Goal: Task Accomplishment & Management: Manage account settings

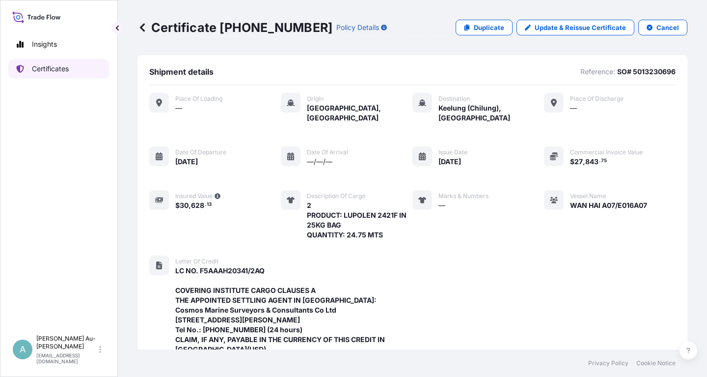
scroll to position [319, 0]
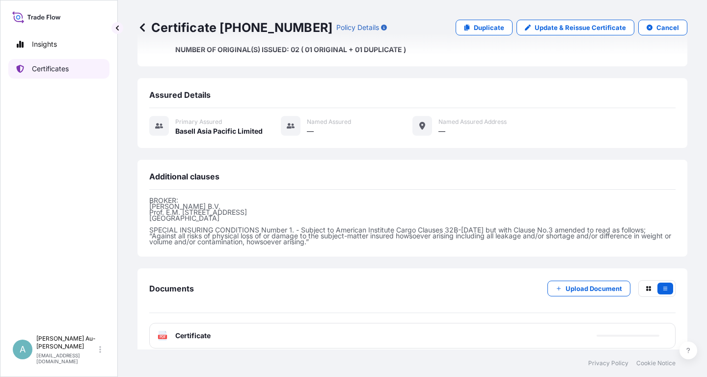
click at [57, 68] on p "Certificates" at bounding box center [50, 69] width 37 height 10
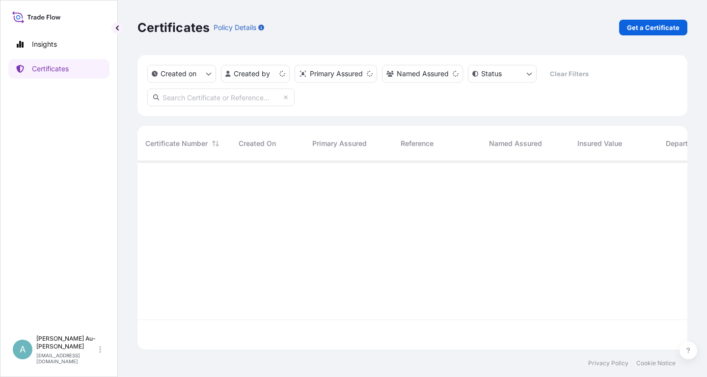
scroll to position [193, 550]
click at [220, 99] on input "text" at bounding box center [220, 97] width 147 height 18
type input "6"
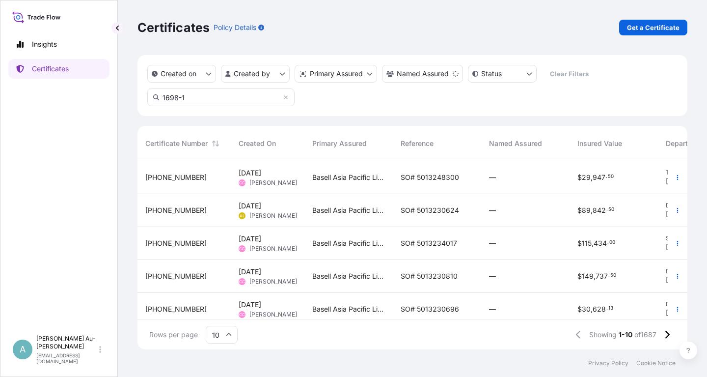
click at [230, 100] on input "1698-1" at bounding box center [220, 97] width 147 height 18
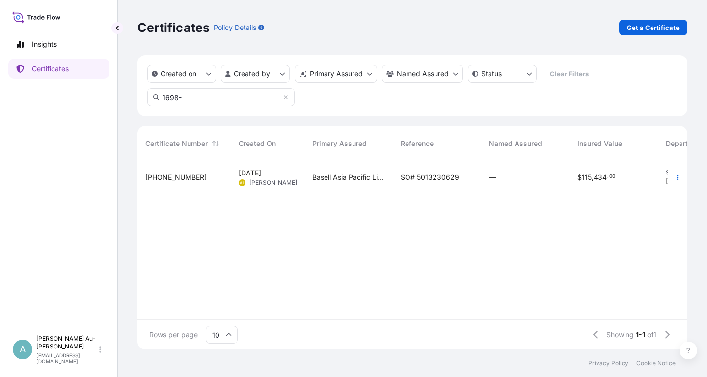
type input "1698-"
click at [424, 179] on span "SO# 5013230629" at bounding box center [430, 177] width 58 height 10
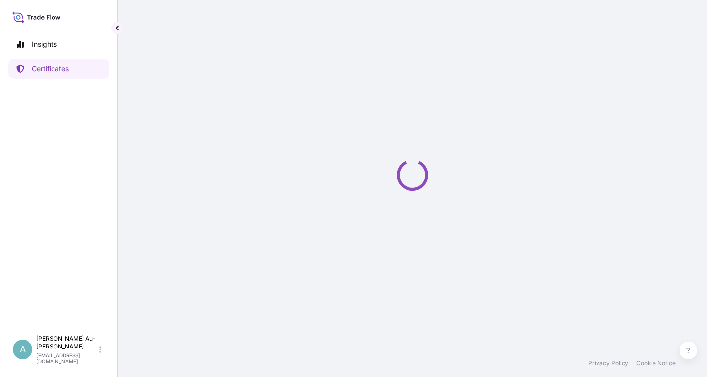
click at [424, 179] on icon "Loading" at bounding box center [412, 174] width 31 height 31
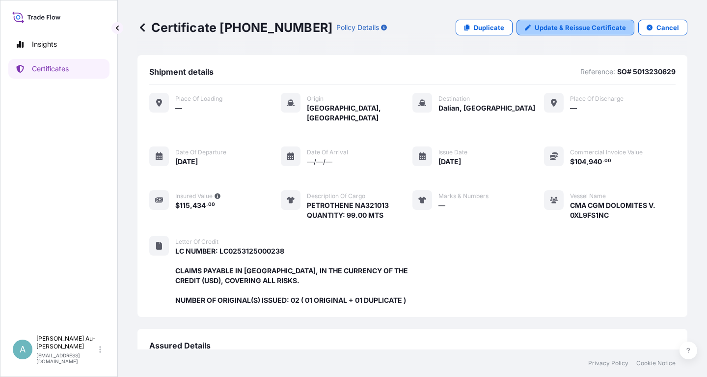
click at [567, 28] on p "Update & Reissue Certificate" at bounding box center [580, 28] width 91 height 10
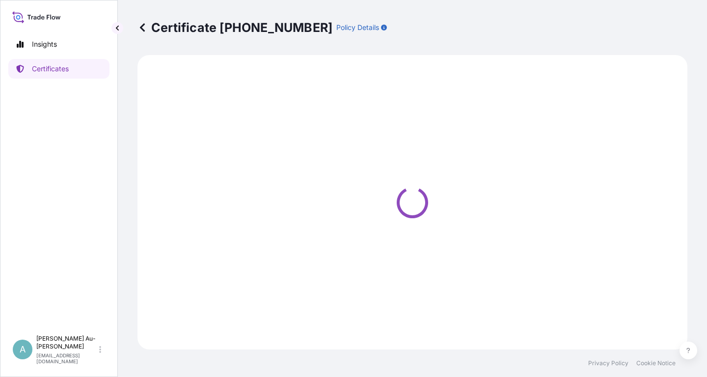
select select "Sea"
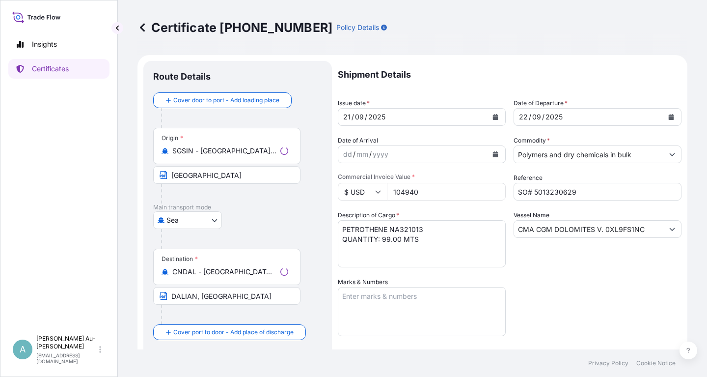
select select "32034"
click at [494, 117] on icon "Calendar" at bounding box center [495, 117] width 5 height 6
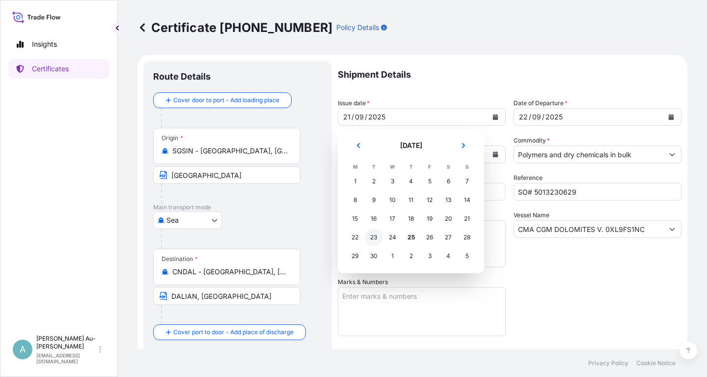
click at [374, 237] on div "23" at bounding box center [374, 237] width 18 height 18
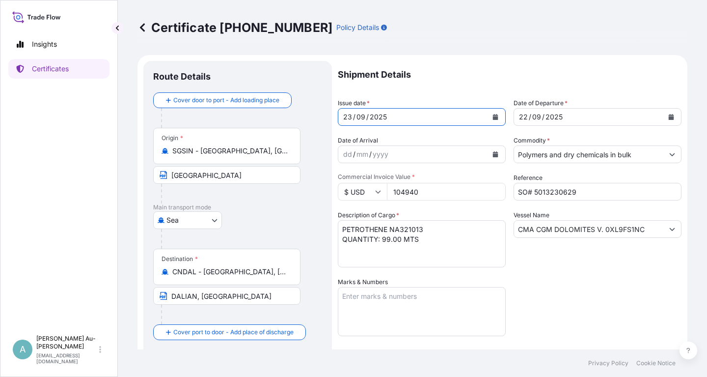
click at [673, 118] on icon "Calendar" at bounding box center [671, 117] width 5 height 6
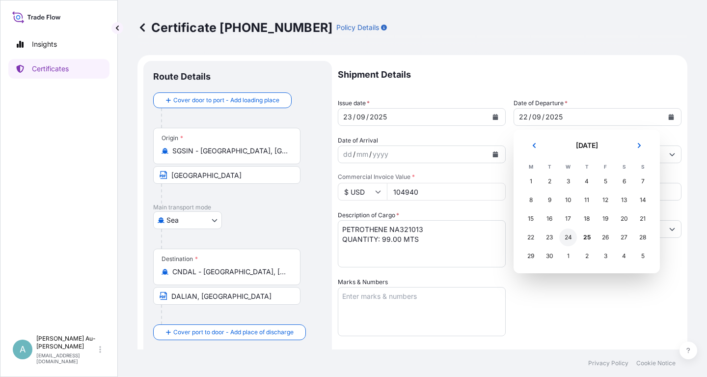
click at [571, 242] on div "24" at bounding box center [568, 237] width 18 height 18
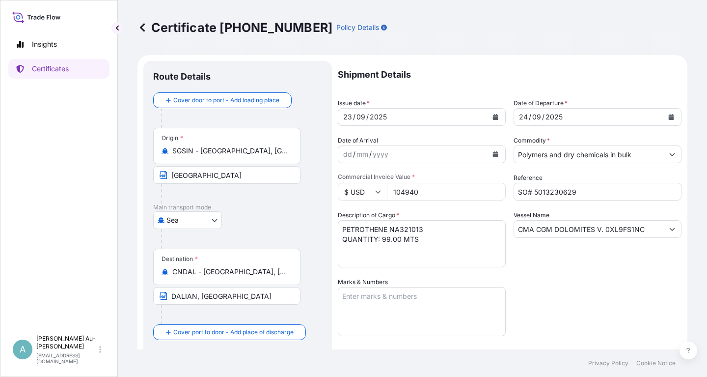
drag, startPoint x: 555, startPoint y: 308, endPoint x: 564, endPoint y: 302, distance: 10.6
click at [558, 306] on div "Shipment Details Issue date * [DATE] Date of Departure * [DATE] Date of Arrival…" at bounding box center [510, 313] width 344 height 505
click at [584, 280] on div "Shipment Details Issue date * [DATE] Date of Departure * [DATE] Date of Arrival…" at bounding box center [510, 313] width 344 height 505
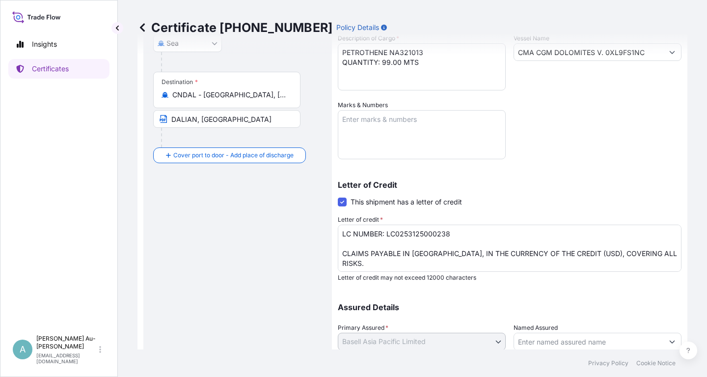
scroll to position [245, 0]
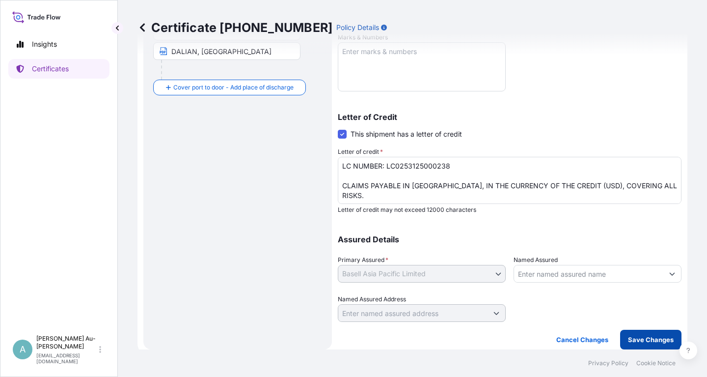
click at [647, 343] on p "Save Changes" at bounding box center [651, 339] width 46 height 10
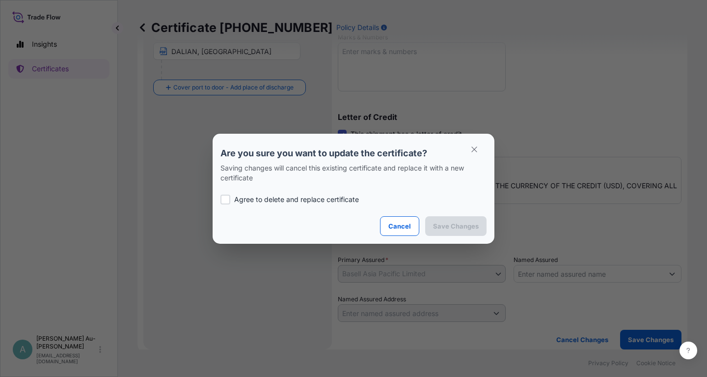
click at [233, 196] on label "Agree to delete and replace certificate" at bounding box center [353, 199] width 266 height 10
checkbox input "true"
click at [440, 223] on p "Save Changes" at bounding box center [456, 226] width 46 height 10
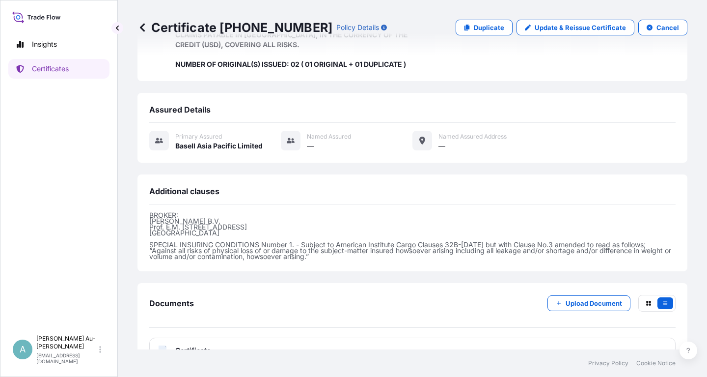
scroll to position [250, 0]
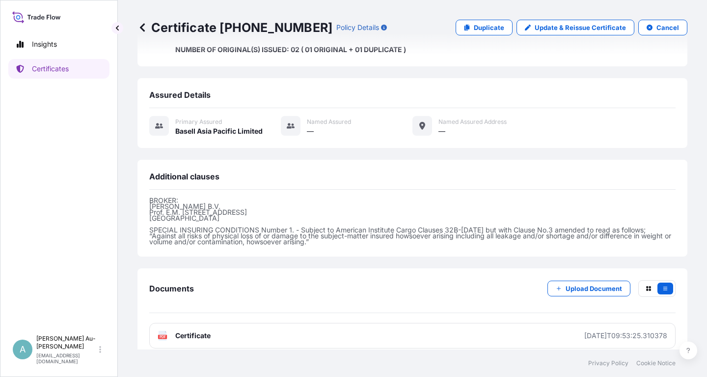
click at [241, 328] on link "PDF Certificate [DATE]T09:53:25.310378" at bounding box center [412, 336] width 526 height 26
